Goal: Check status: Check status

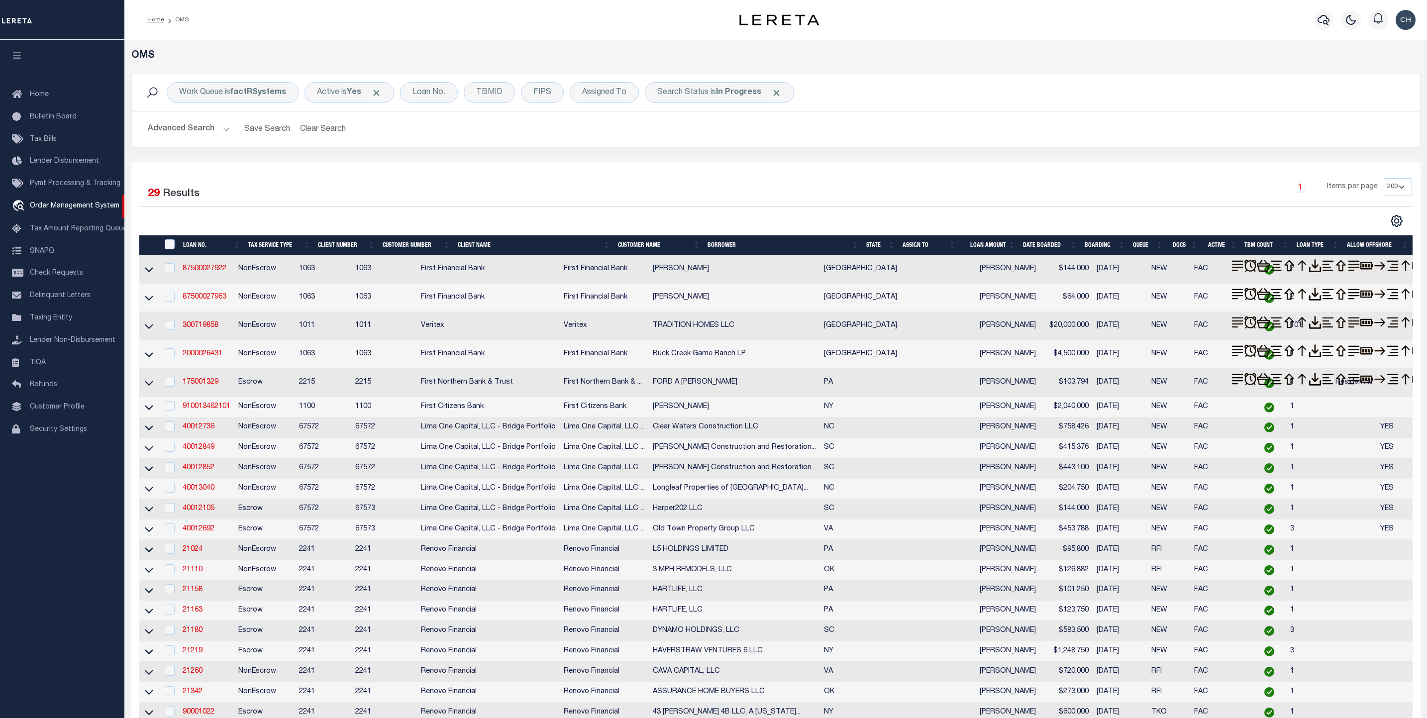
select select "200"
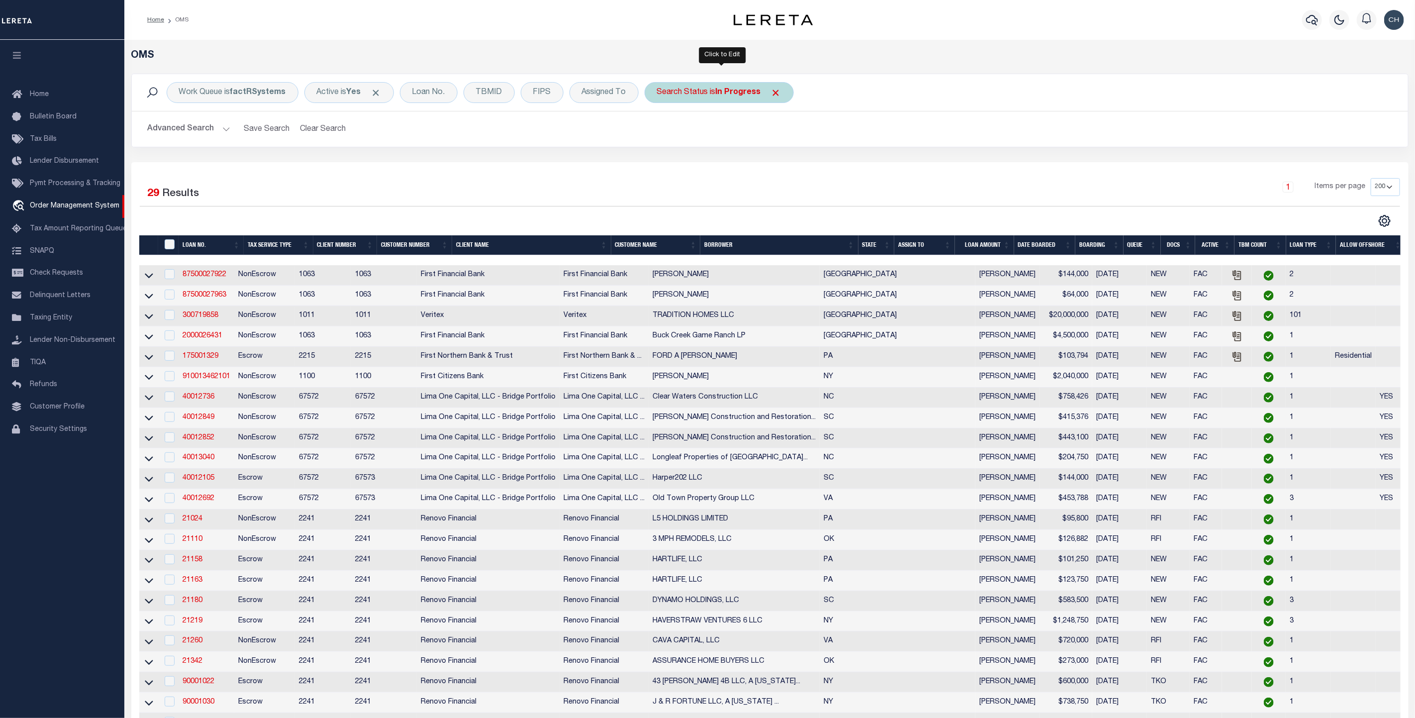
click at [695, 85] on div "Search Status is In Progress" at bounding box center [719, 92] width 149 height 21
click at [700, 132] on div "Is Contains Automated Search Bad Parcel Complete Duplicate Parcel High Dollar R…" at bounding box center [731, 138] width 158 height 78
click at [697, 145] on select "Automated Search Bad Parcel Complete Duplicate Parcel High Dollar Reporting In …" at bounding box center [731, 141] width 146 height 19
select select "RD"
click at [660, 133] on select "Automated Search Bad Parcel Complete Duplicate Parcel High Dollar Reporting In …" at bounding box center [731, 141] width 146 height 19
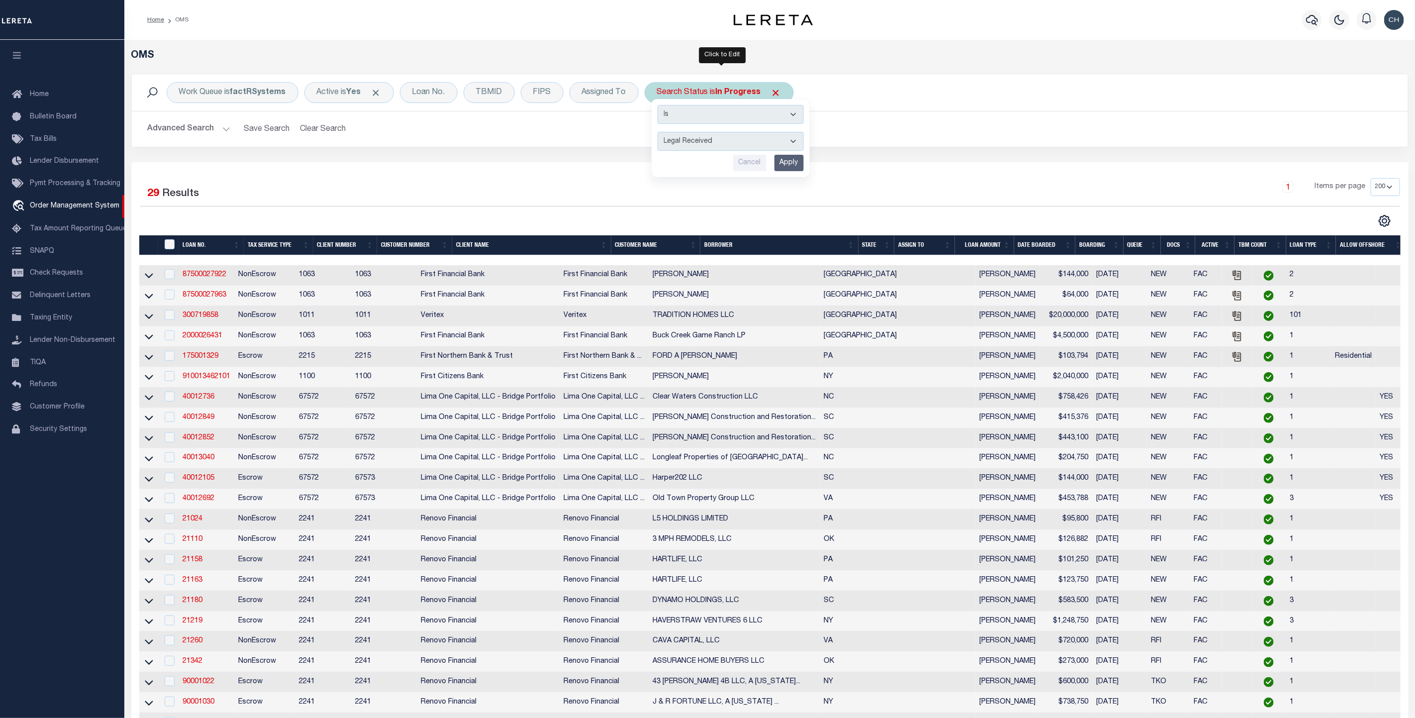
click at [800, 160] on input "Apply" at bounding box center [789, 163] width 29 height 16
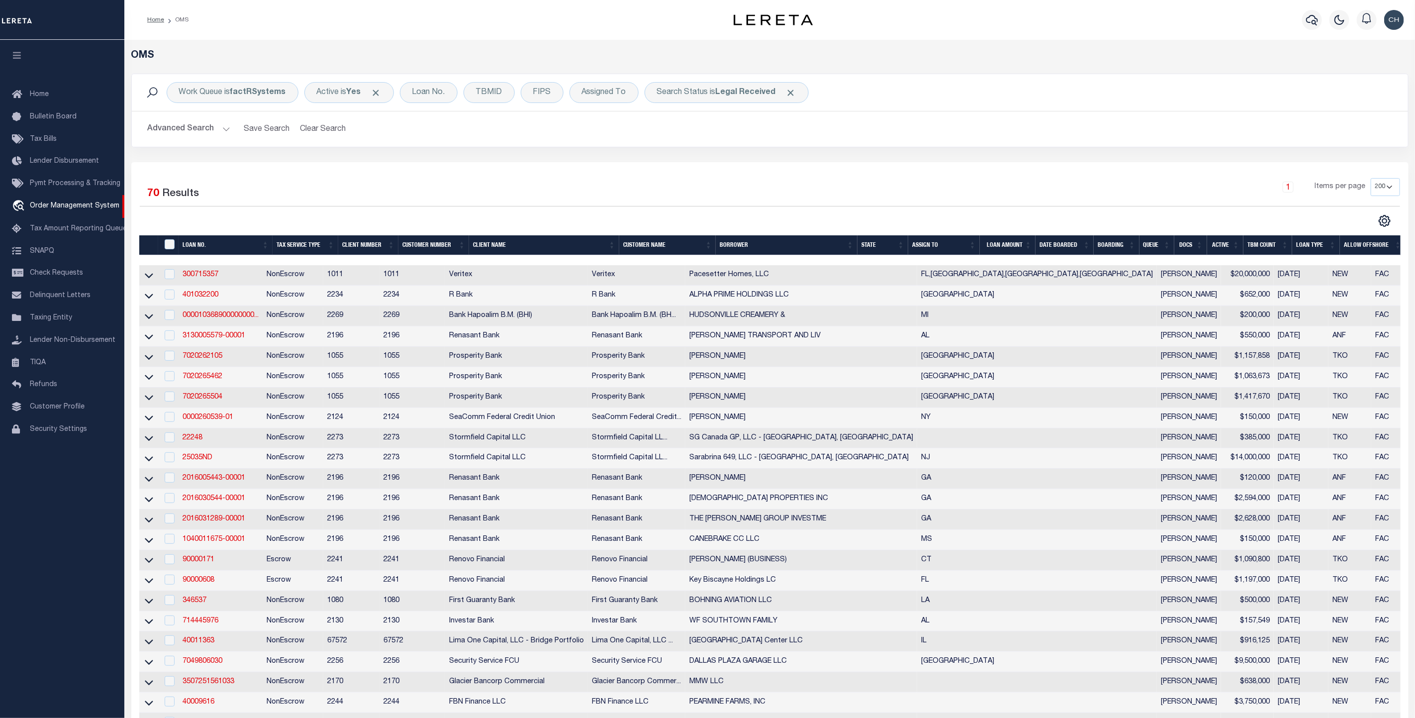
click at [1009, 243] on th "LOAN AMOUNT" at bounding box center [1008, 245] width 56 height 20
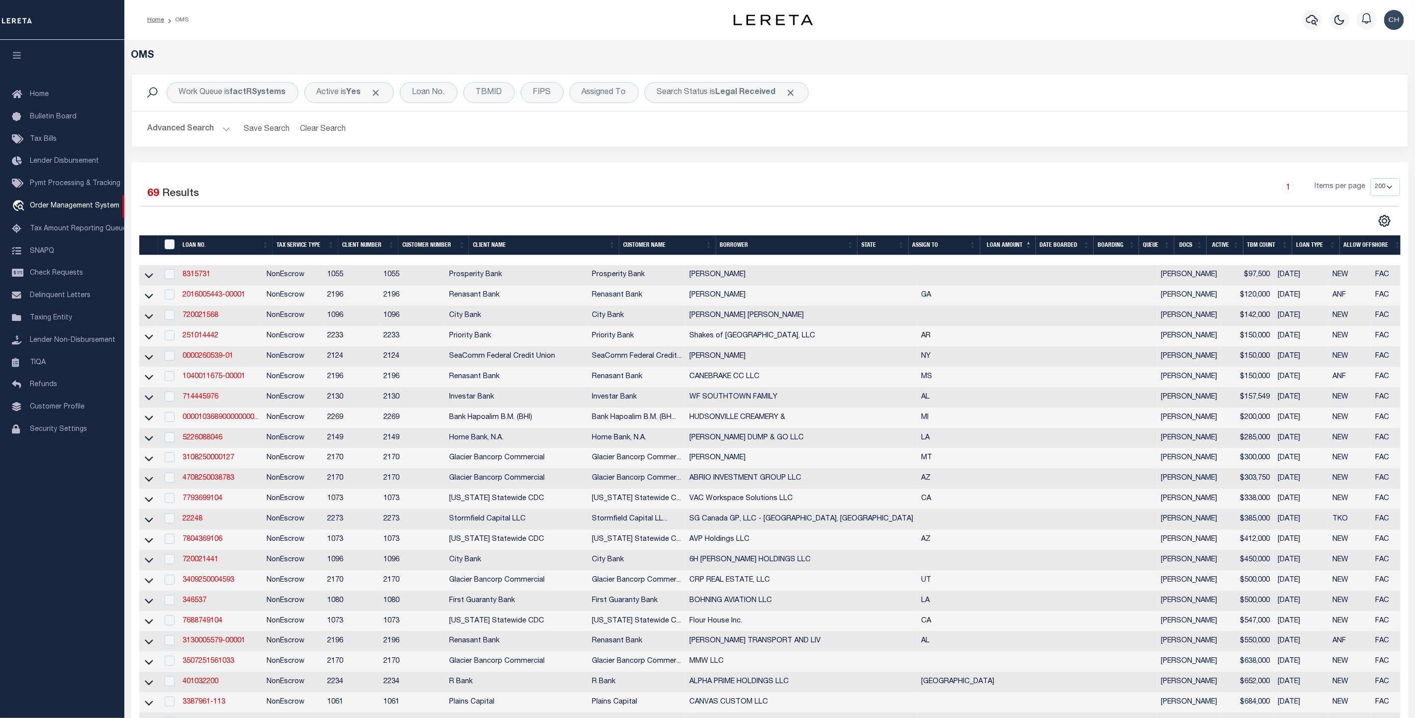
click at [1005, 248] on th "LOAN AMOUNT" at bounding box center [1009, 245] width 56 height 20
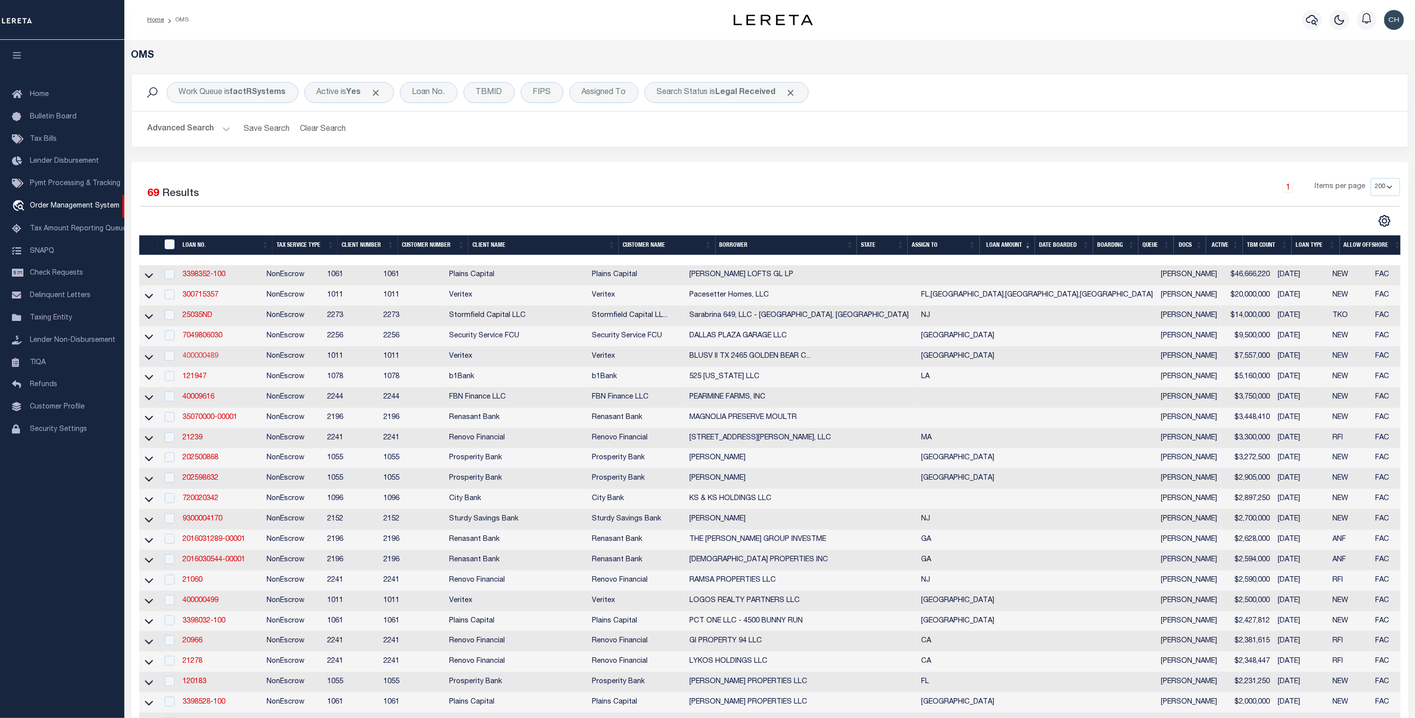
click at [193, 358] on link "400000489" at bounding box center [201, 356] width 36 height 7
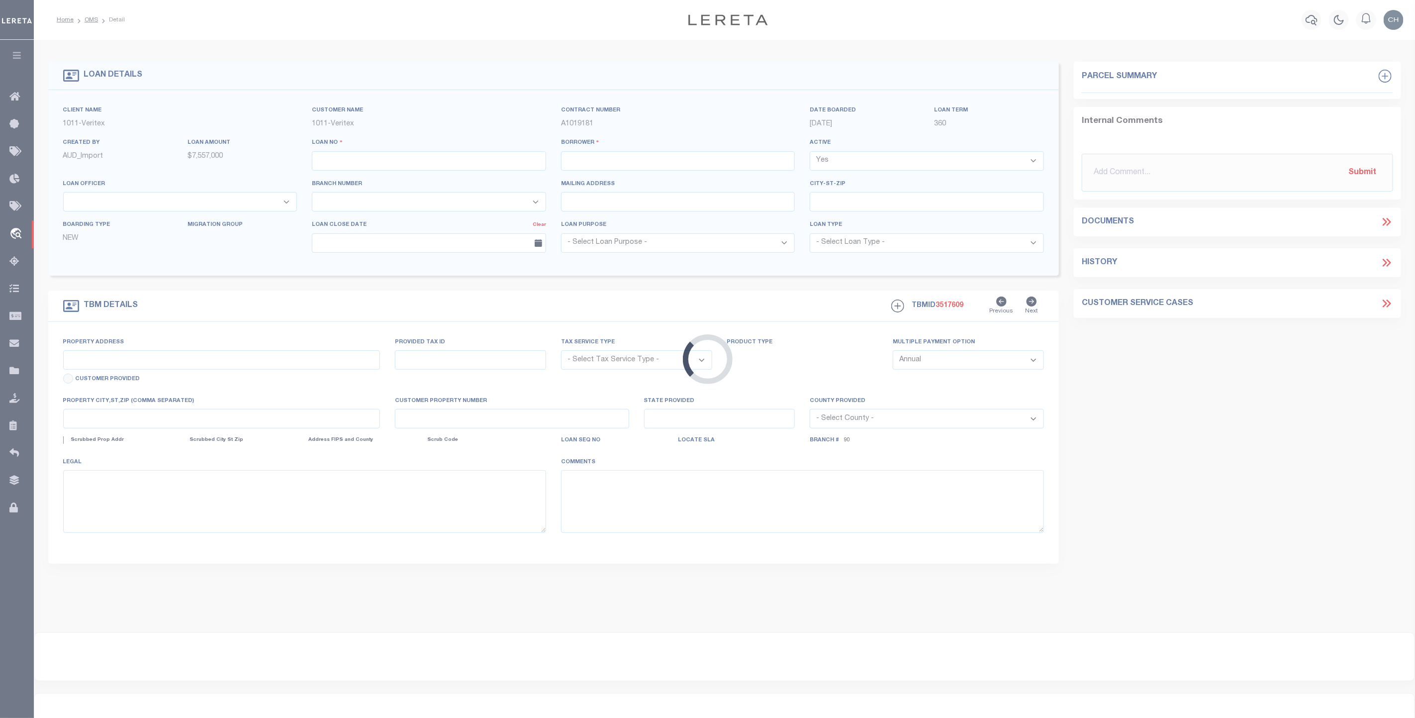
type input "400000489"
type input "BLUSV II TX 2465 GOLDEN BEAR COURT LP"
select select
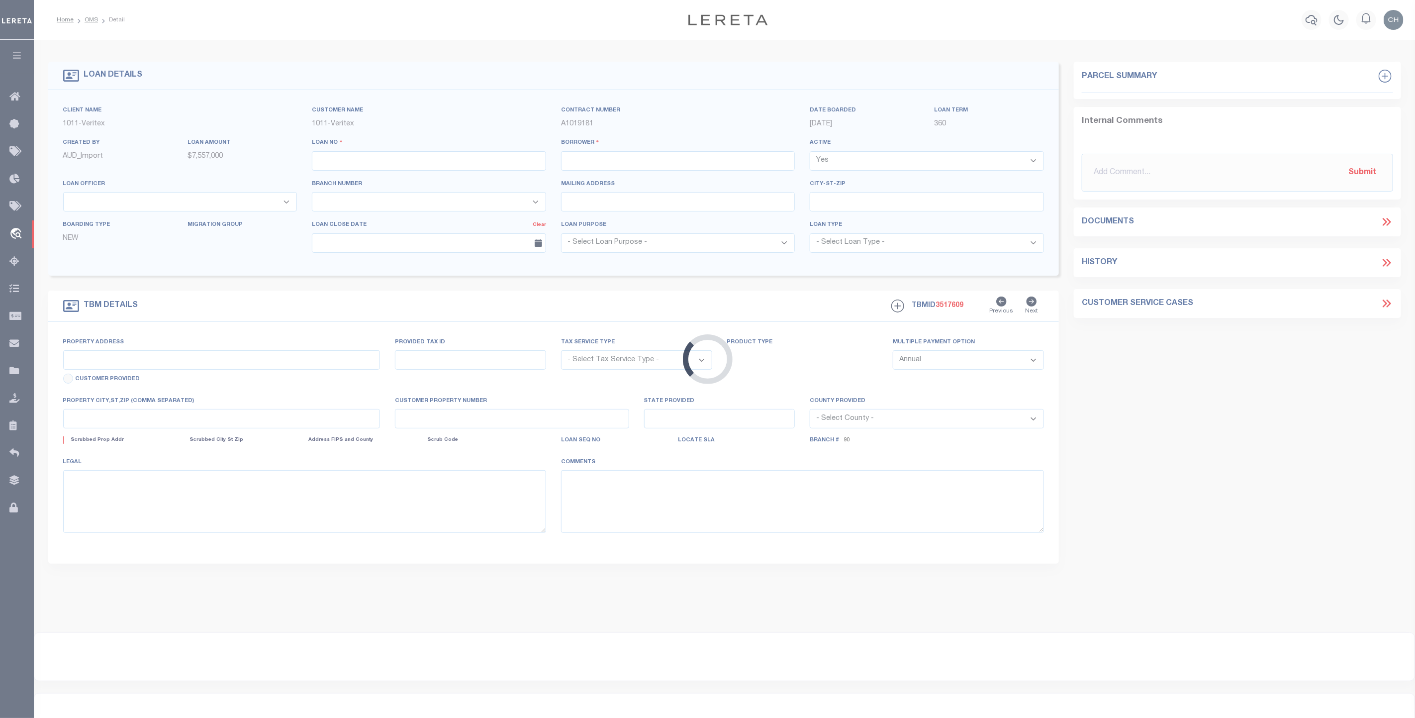
select select "NonEscrow"
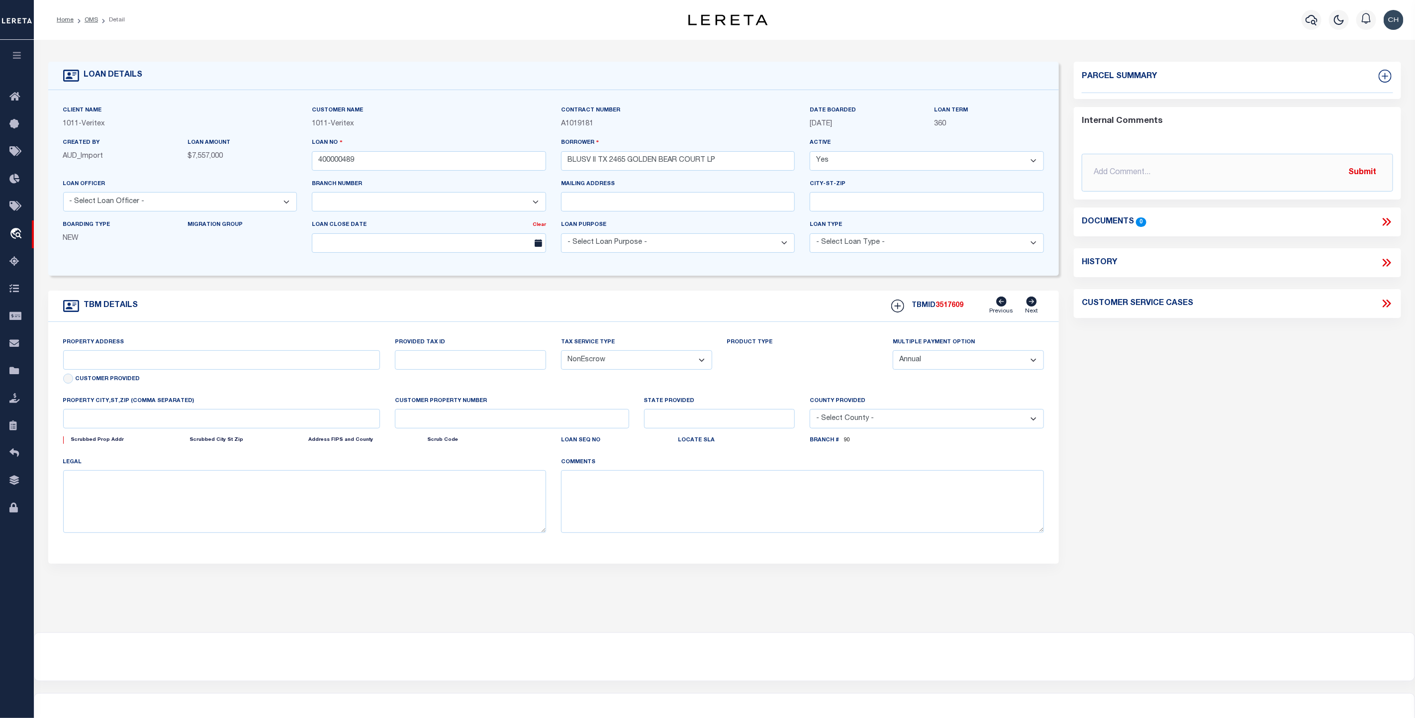
type input "[STREET_ADDRESS]"
select select
type input "[GEOGRAPHIC_DATA]"
select select
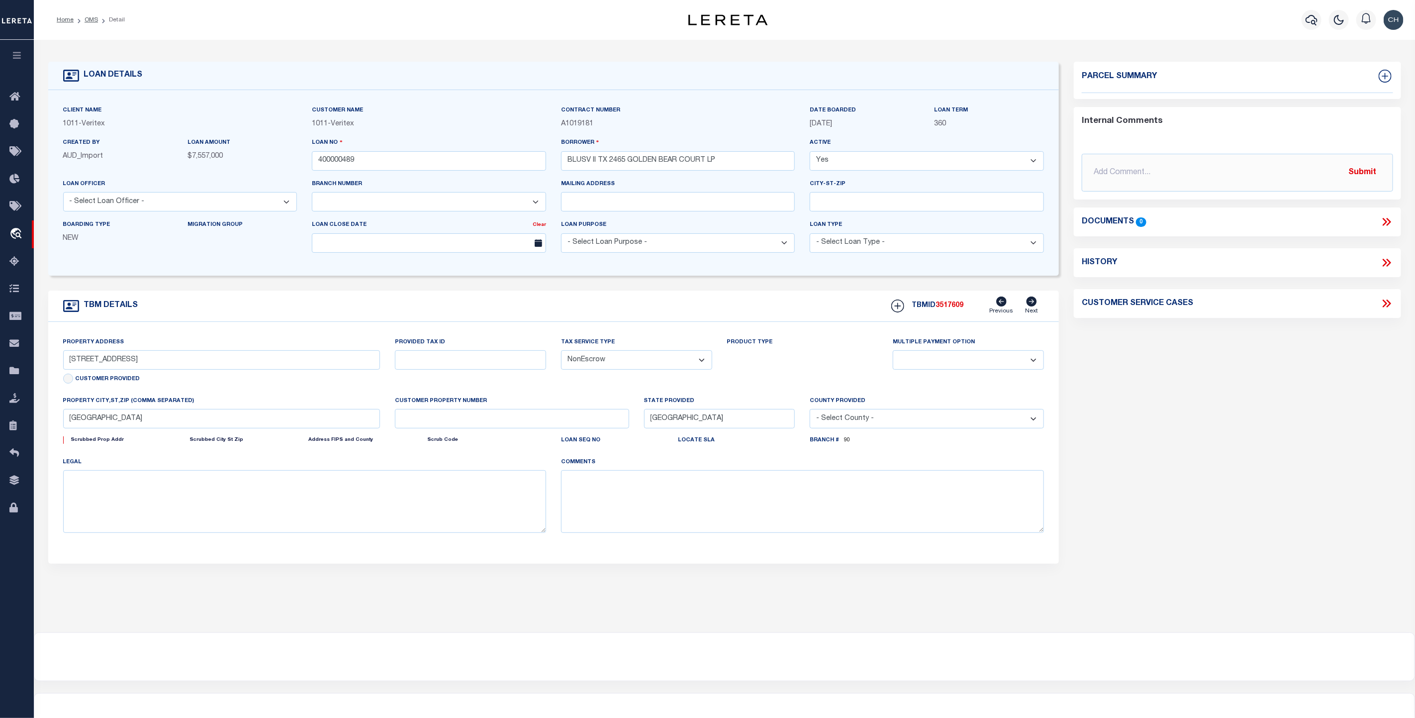
type textarea "LOT 2-R2, BLK 4, REPLAT LOTS 2-R2 AND 3R, BLK 4 [US_STATE][GEOGRAPHIC_DATA], [G…"
select select "2096"
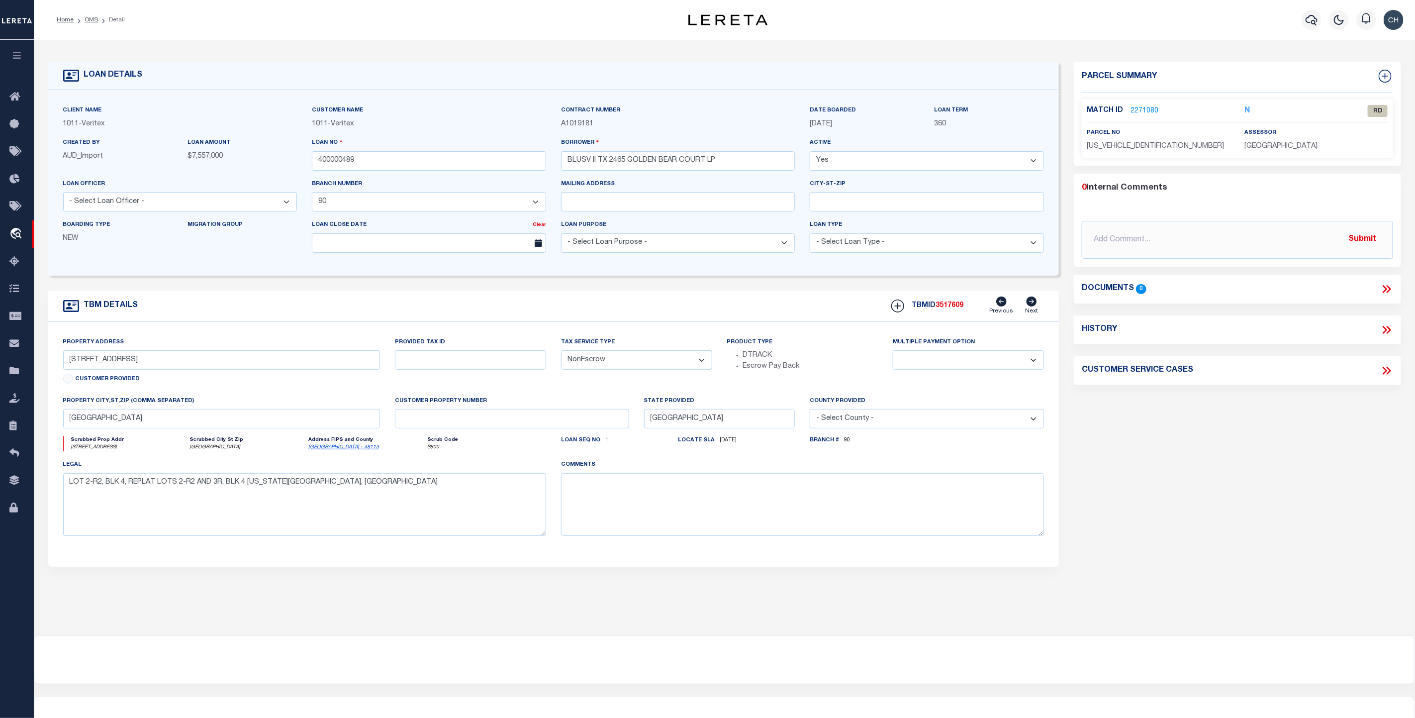
click at [93, 24] on li "OMS" at bounding box center [86, 19] width 24 height 9
click at [88, 19] on link "OMS" at bounding box center [91, 20] width 13 height 6
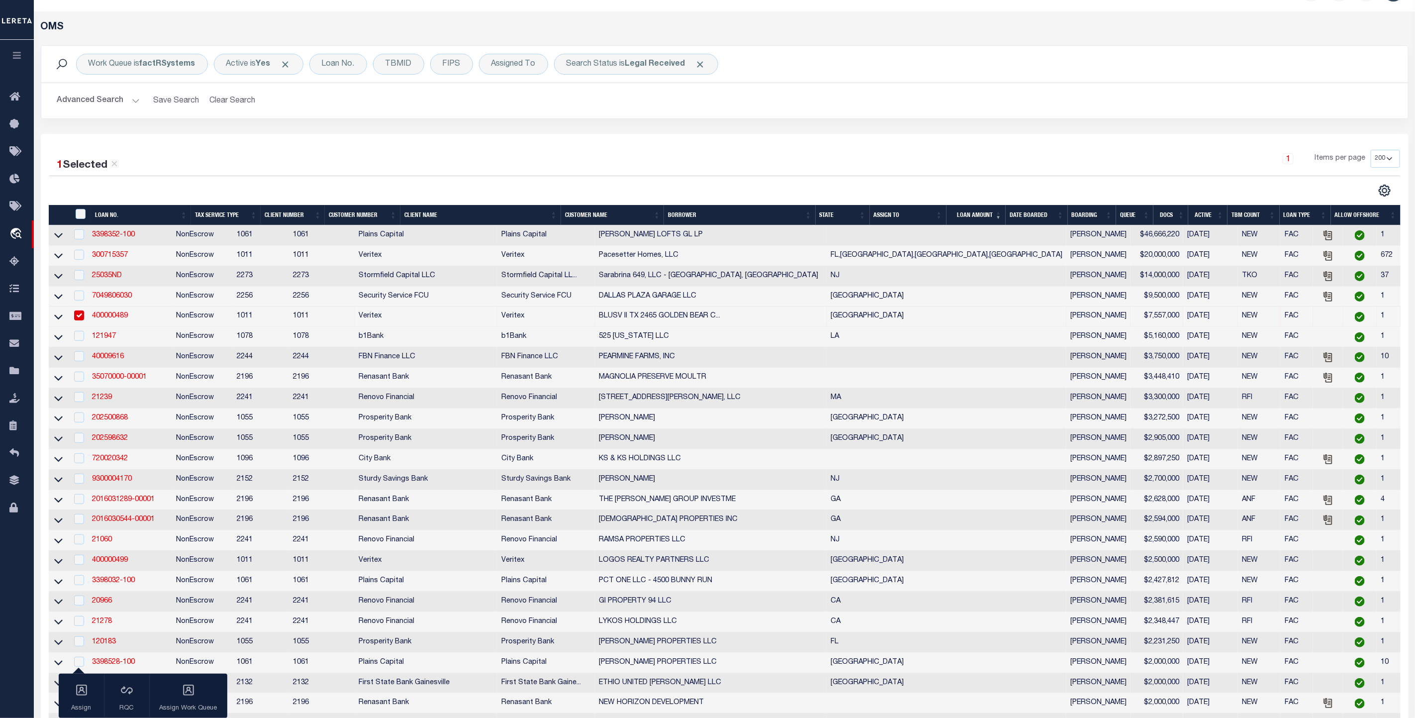
scroll to position [75, 0]
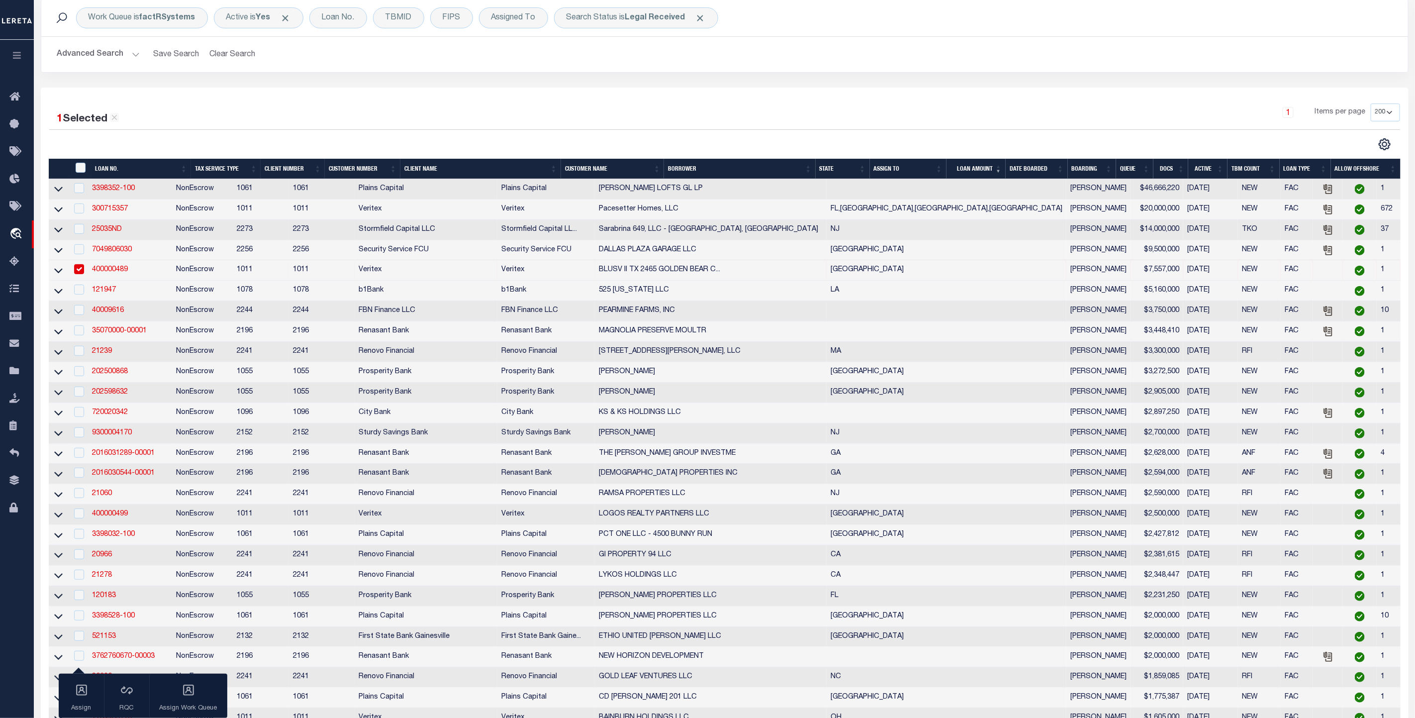
click at [1323, 335] on icon at bounding box center [1328, 331] width 11 height 11
checkbox input "true"
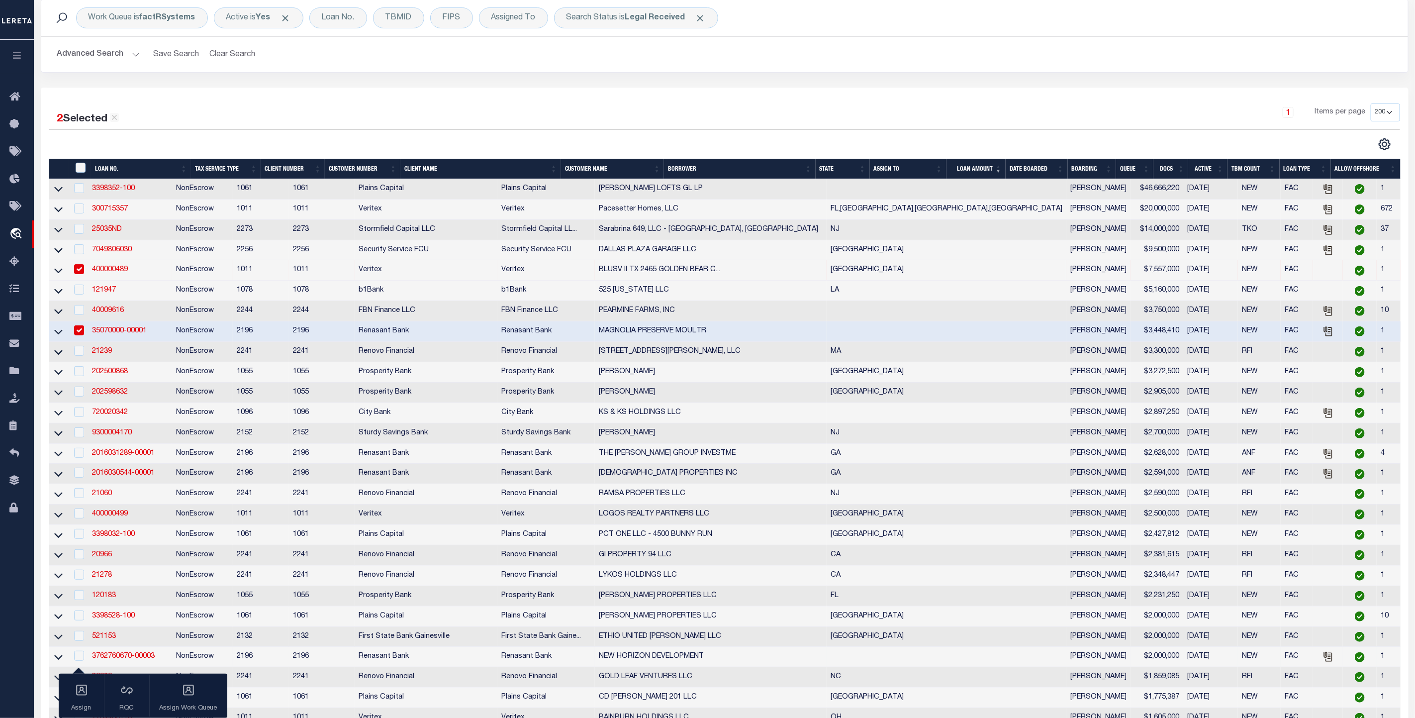
click at [491, 667] on td "Renasant Bank" at bounding box center [426, 657] width 143 height 20
checkbox input "true"
